Goal: Task Accomplishment & Management: Complete application form

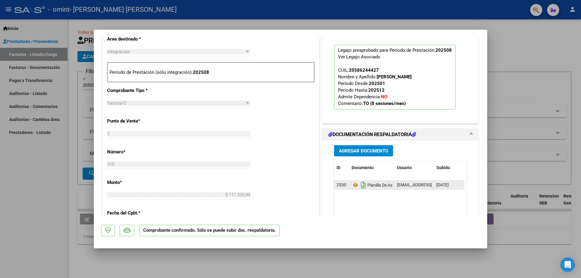
scroll to position [119, 0]
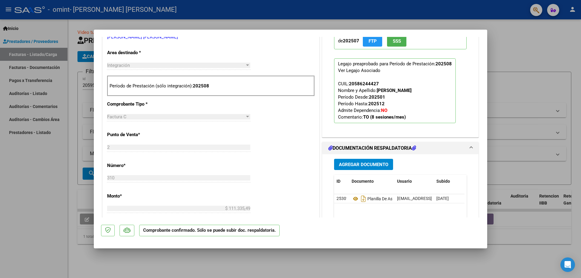
click at [522, 85] on div at bounding box center [290, 139] width 581 height 278
type input "$ 0,00"
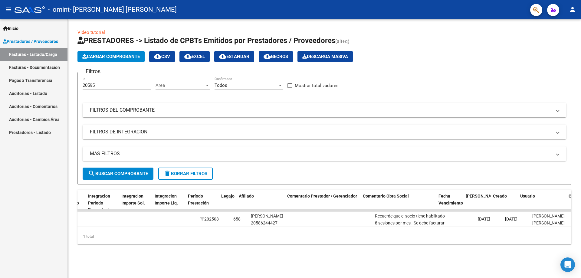
scroll to position [0, 781]
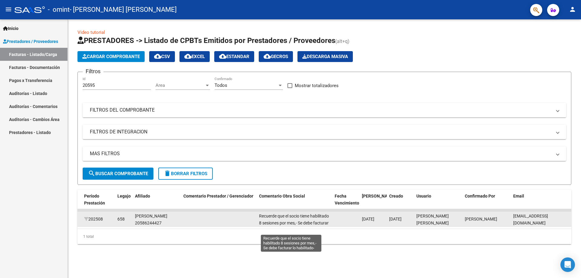
click at [293, 217] on span "Recuerde que el socio tiene habilitado 8 sesiones por mes,- Se debe facturar lo…" at bounding box center [294, 222] width 70 height 19
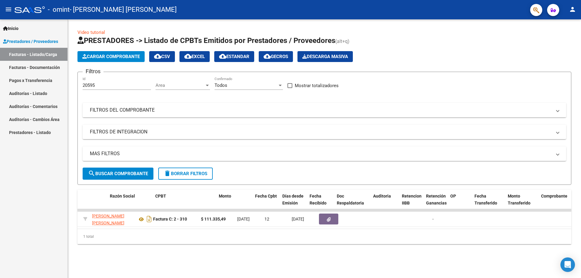
scroll to position [0, 0]
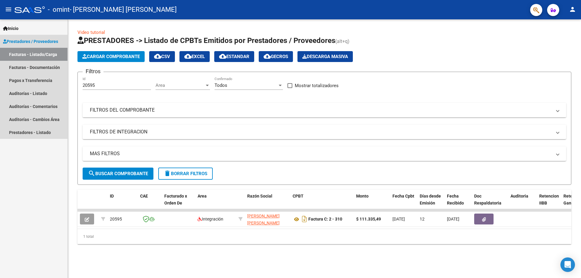
click at [38, 53] on link "Facturas - Listado/Carga" at bounding box center [33, 54] width 67 height 13
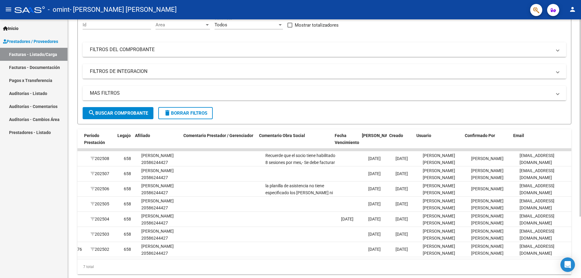
scroll to position [0, 781]
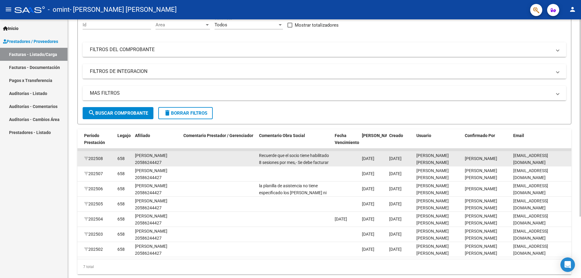
click at [297, 159] on div "Recuerde que el socio tiene habilitado 8 sesiones por mes,- Se debe facturar lo…" at bounding box center [294, 158] width 71 height 13
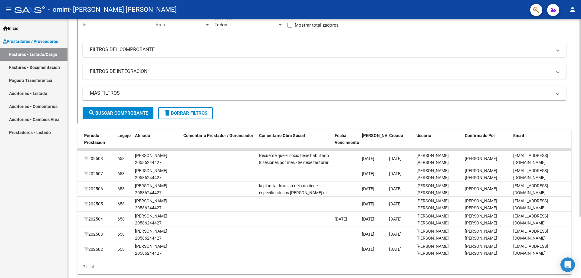
scroll to position [0, 0]
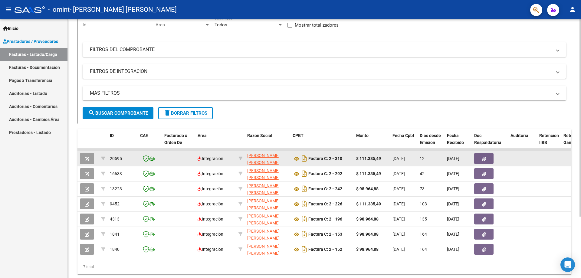
click at [87, 161] on span "button" at bounding box center [87, 158] width 5 height 5
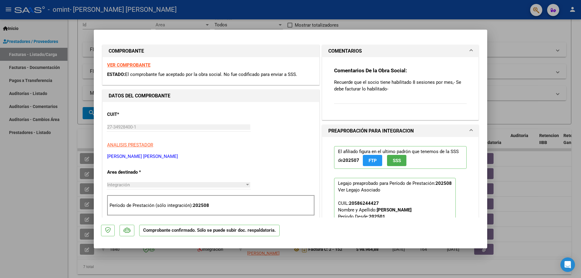
click at [386, 89] on p "Recuerde que el socio tiene habilitado 8 sesiones por mes,- Se debe facturar lo…" at bounding box center [400, 85] width 132 height 13
click at [498, 12] on div at bounding box center [290, 139] width 581 height 278
type input "$ 0,00"
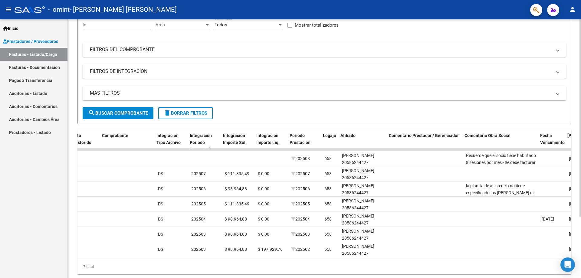
scroll to position [0, 613]
